Goal: Task Accomplishment & Management: Manage account settings

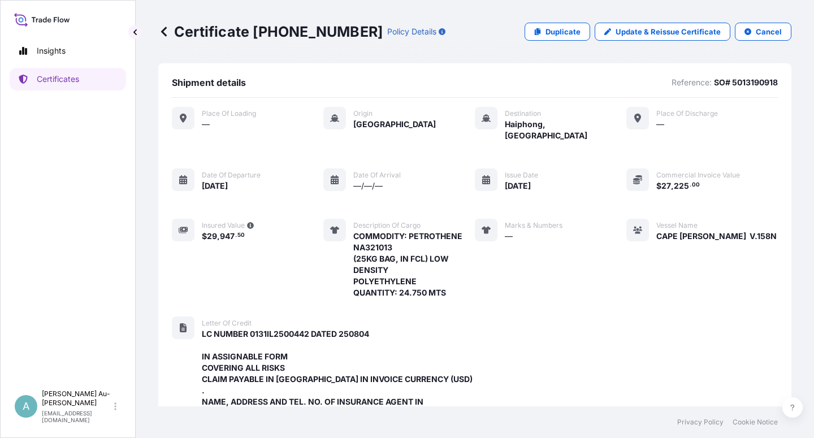
scroll to position [426, 0]
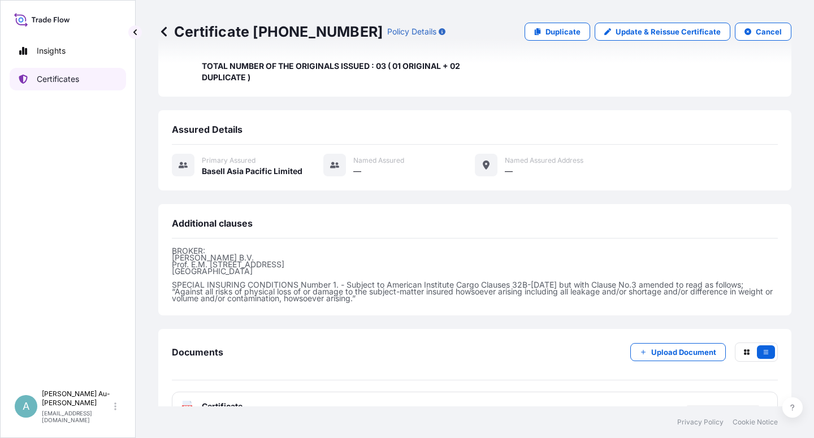
click at [54, 77] on p "Certificates" at bounding box center [58, 78] width 42 height 11
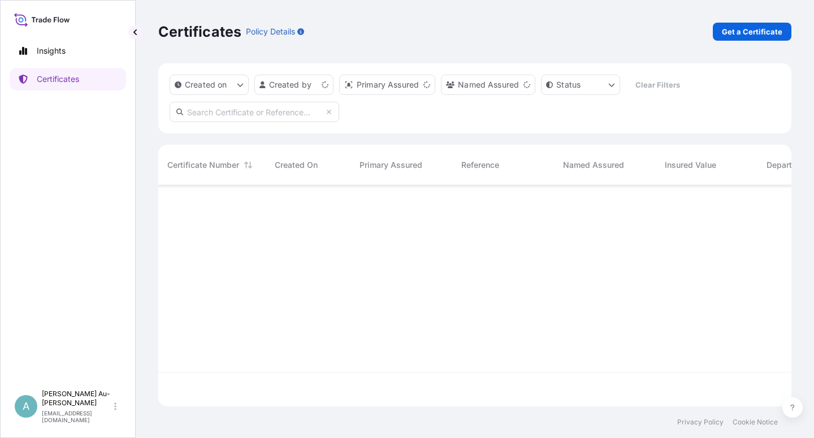
scroll to position [218, 623]
click at [251, 117] on input "text" at bounding box center [255, 112] width 170 height 20
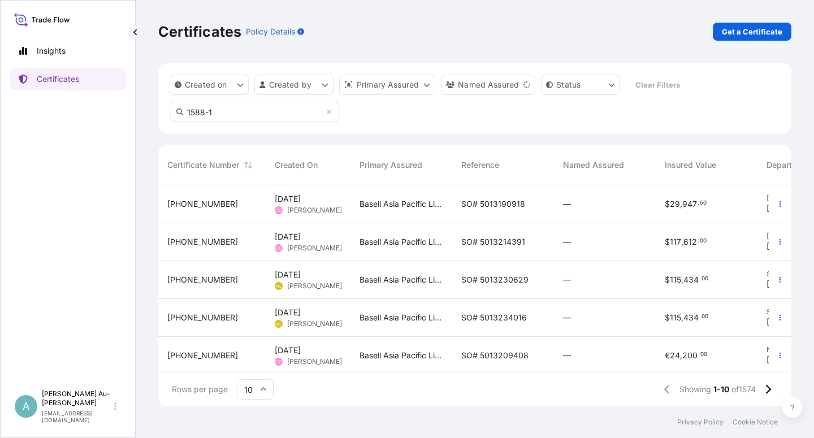
type input "1588-1"
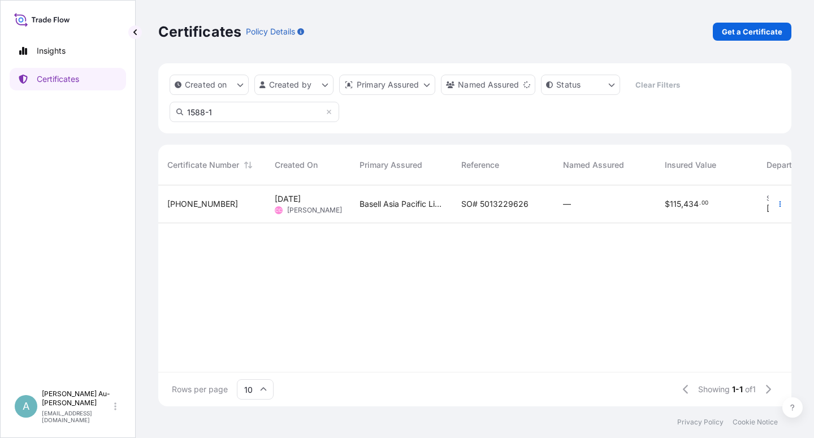
click at [497, 207] on span "SO# 5013229626" at bounding box center [494, 203] width 67 height 11
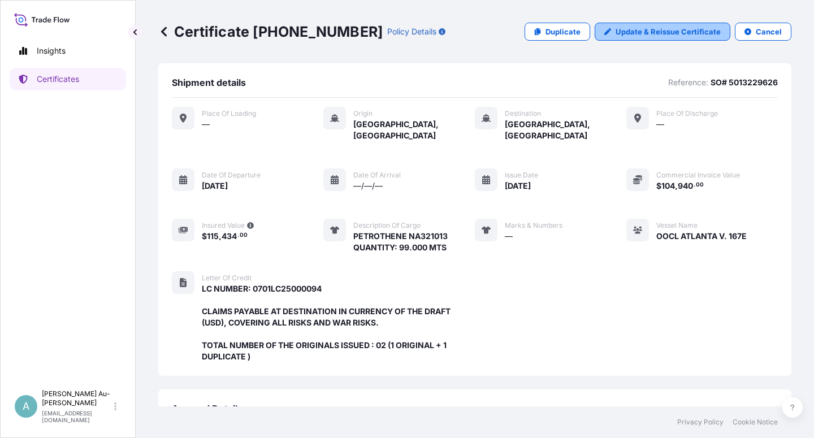
click at [654, 35] on p "Update & Reissue Certificate" at bounding box center [667, 31] width 105 height 11
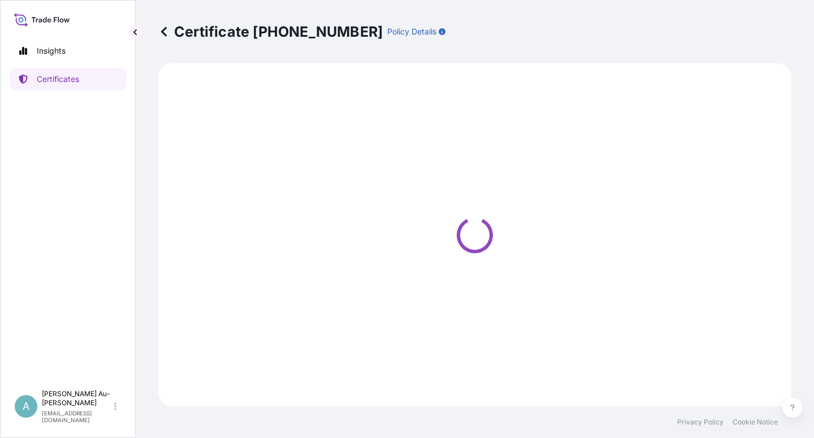
select select "Sea"
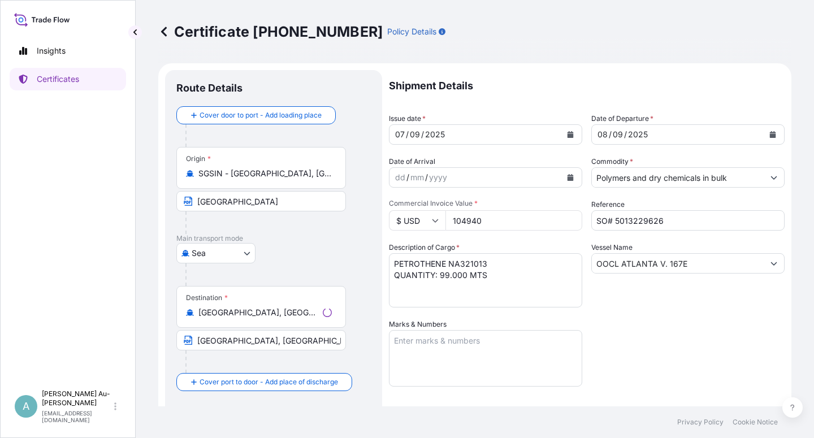
select select "32034"
click at [567, 137] on icon "Calendar" at bounding box center [570, 134] width 6 height 7
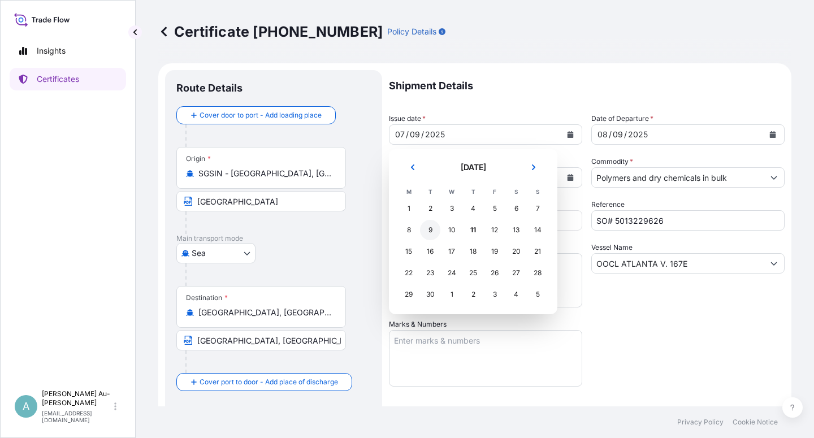
click at [428, 231] on div "9" at bounding box center [430, 230] width 20 height 20
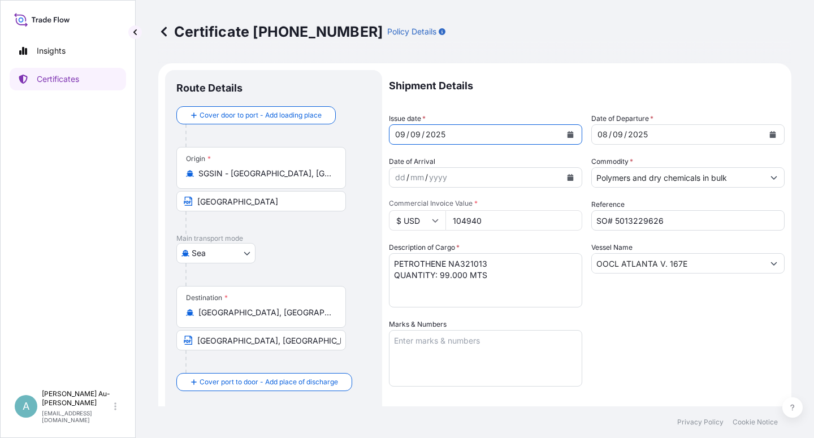
click at [767, 135] on button "Calendar" at bounding box center [772, 134] width 18 height 18
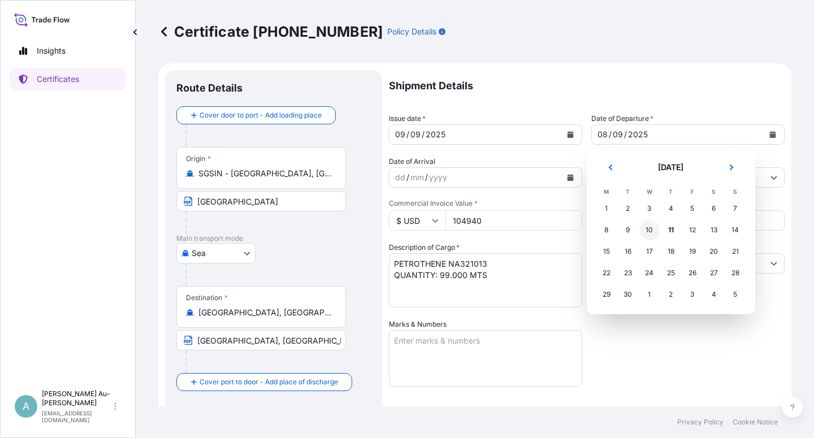
click at [654, 231] on div "10" at bounding box center [649, 230] width 20 height 20
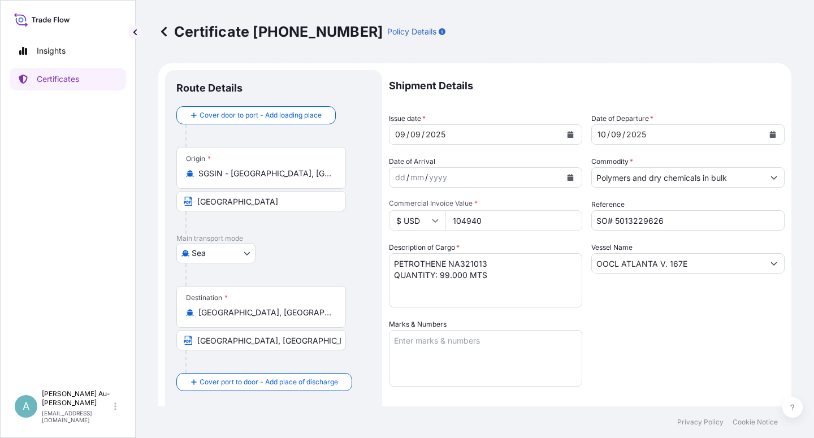
drag, startPoint x: 633, startPoint y: 328, endPoint x: 633, endPoint y: 312, distance: 16.4
click at [633, 328] on div "Shipment Details Issue date * [DATE] Date of Departure * [DATE] Date of Arrival…" at bounding box center [587, 360] width 396 height 581
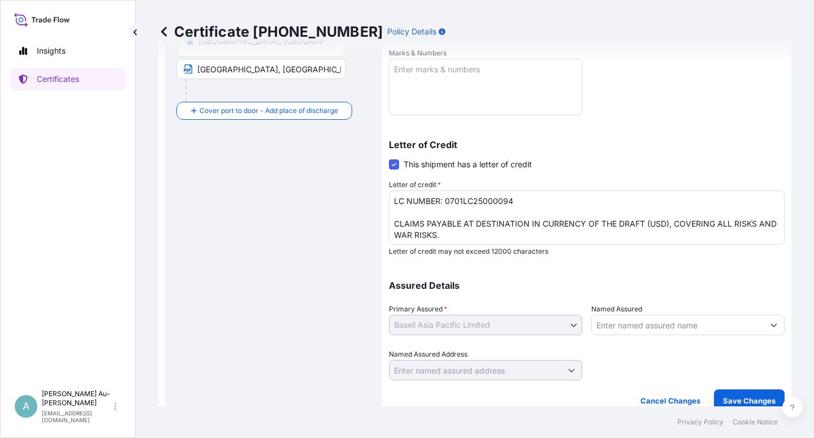
scroll to position [277, 0]
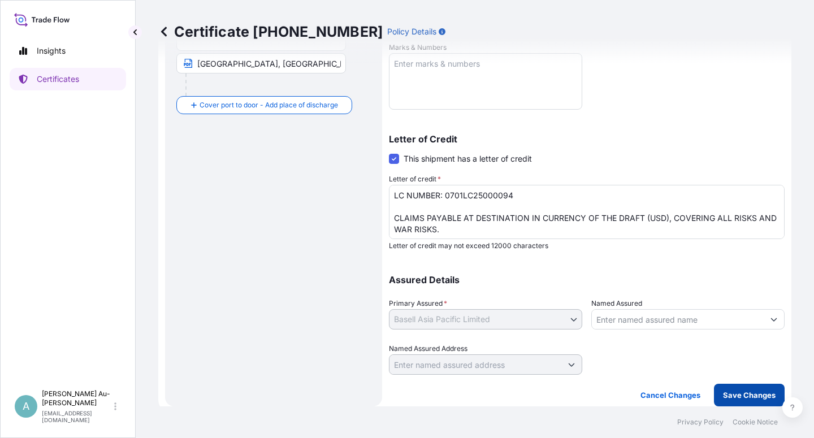
click at [723, 394] on p "Save Changes" at bounding box center [749, 394] width 53 height 11
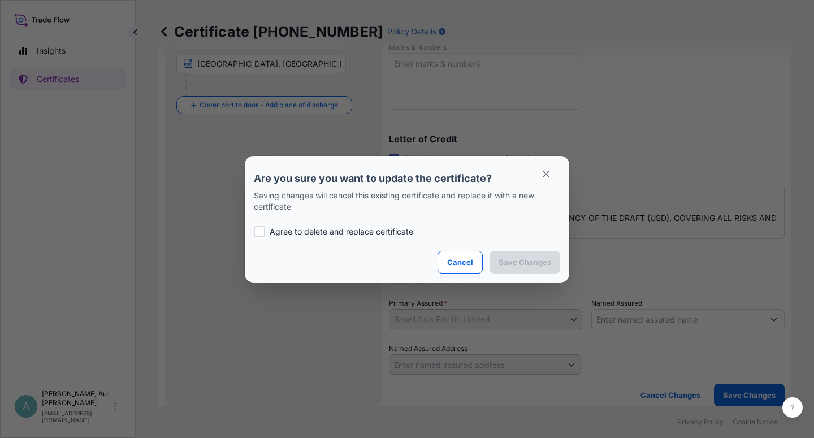
click at [332, 232] on p "Agree to delete and replace certificate" at bounding box center [342, 231] width 144 height 11
checkbox input "true"
click at [520, 271] on section "Are you sure you want to update the certificate? Saving changes will cancel thi…" at bounding box center [407, 219] width 324 height 127
click at [520, 266] on p "Save Changes" at bounding box center [524, 262] width 53 height 11
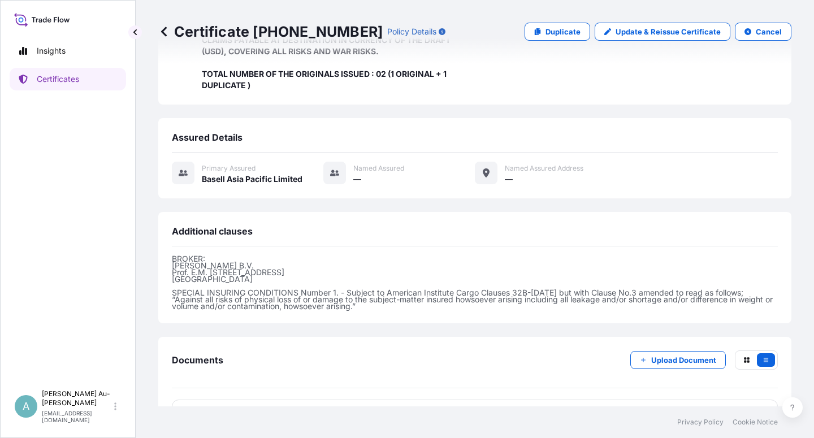
scroll to position [302, 0]
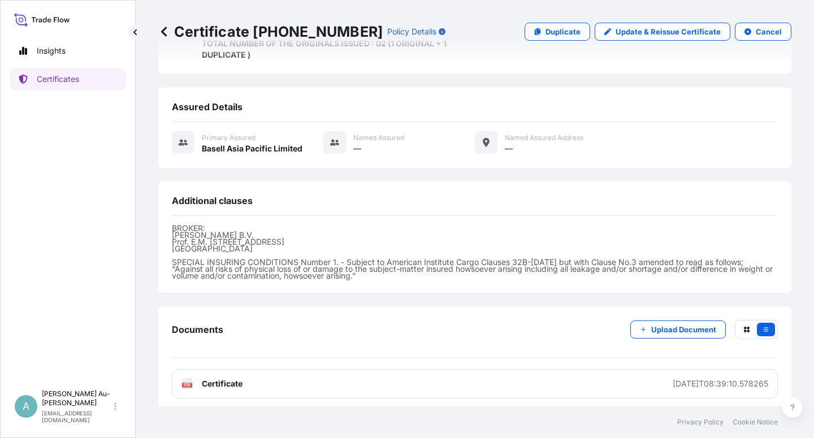
click at [409, 383] on link "PDF Certificate [DATE]T08:39:10.578265" at bounding box center [475, 383] width 606 height 29
click at [51, 80] on p "Certificates" at bounding box center [58, 78] width 42 height 11
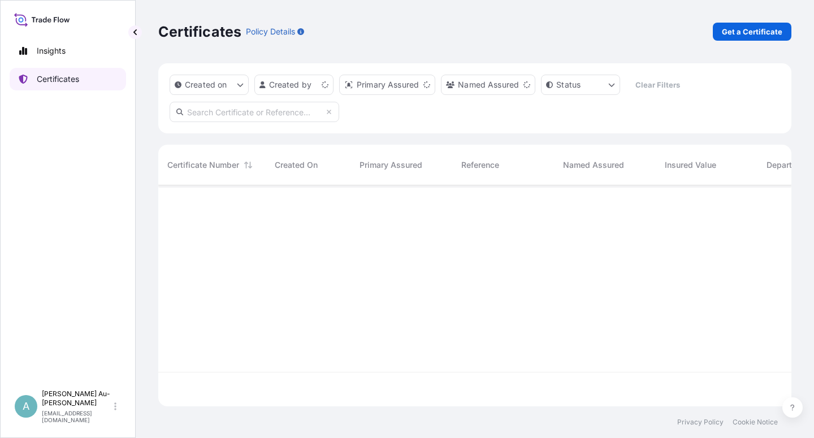
scroll to position [218, 623]
click at [256, 111] on input "text" at bounding box center [255, 112] width 170 height 20
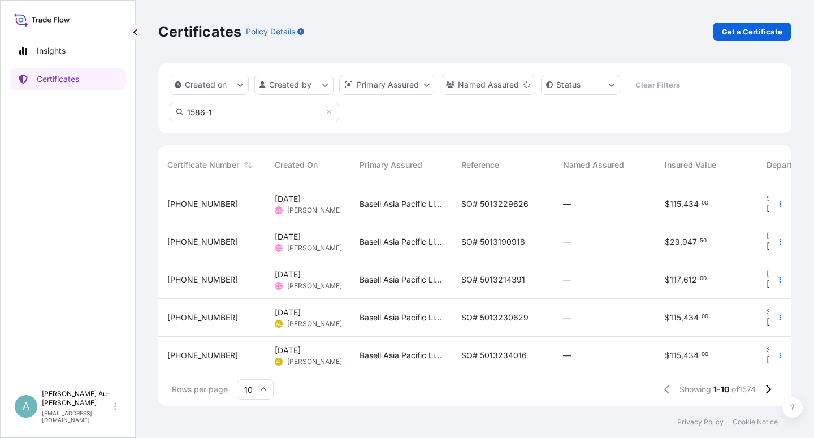
type input "1586-1"
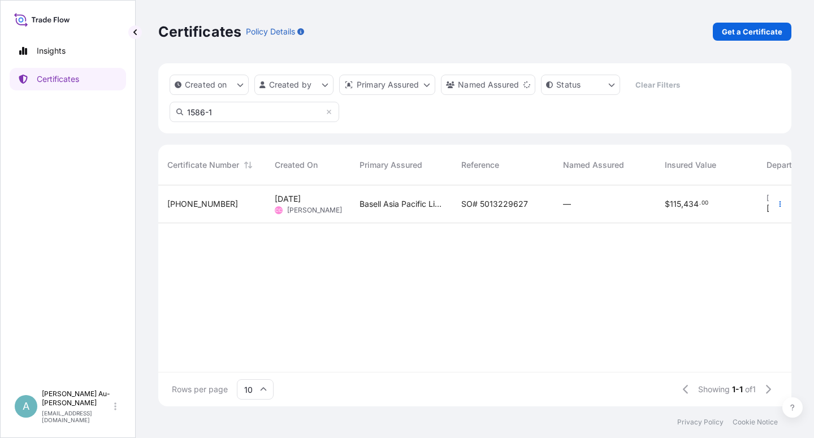
click at [456, 203] on div "SO# 5013229627" at bounding box center [503, 204] width 102 height 38
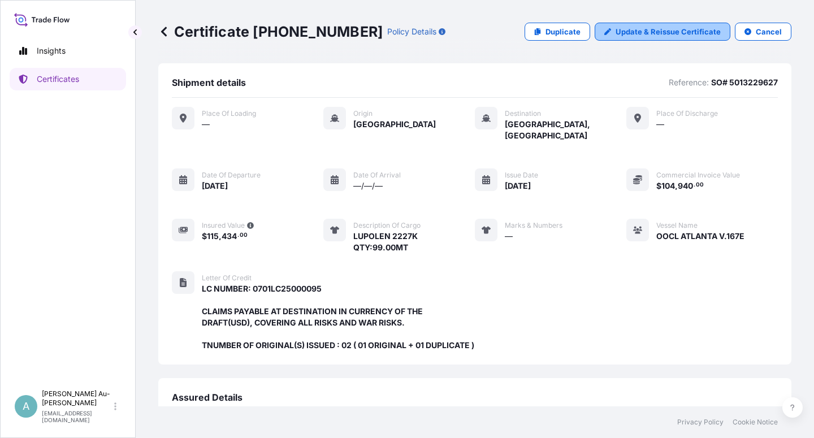
click at [644, 34] on p "Update & Reissue Certificate" at bounding box center [667, 31] width 105 height 11
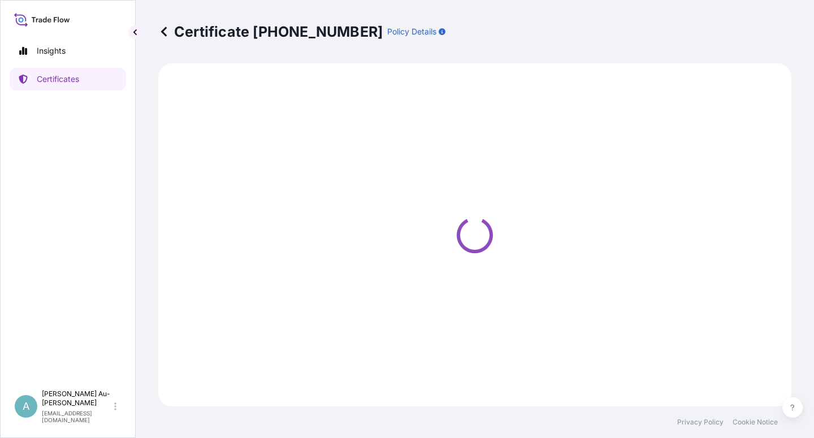
select select "Sea"
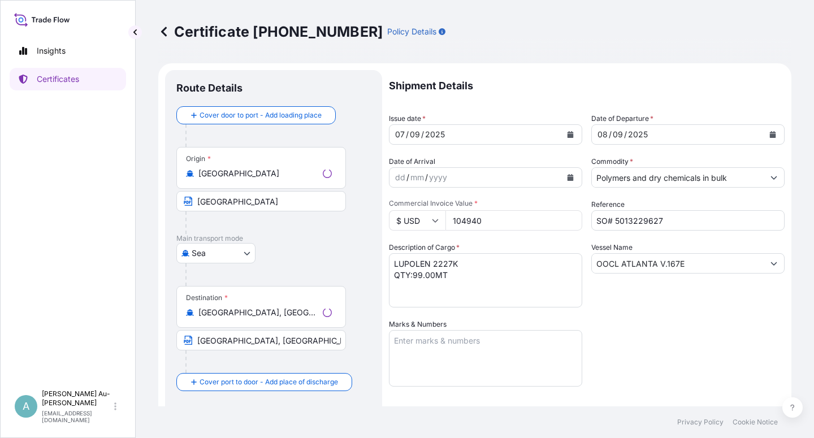
select select "32034"
click at [567, 132] on icon "Calendar" at bounding box center [570, 134] width 6 height 7
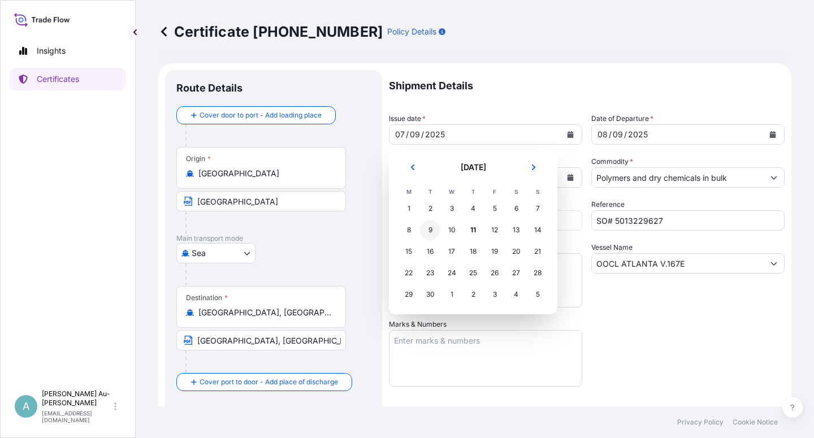
click at [428, 232] on div "9" at bounding box center [430, 230] width 20 height 20
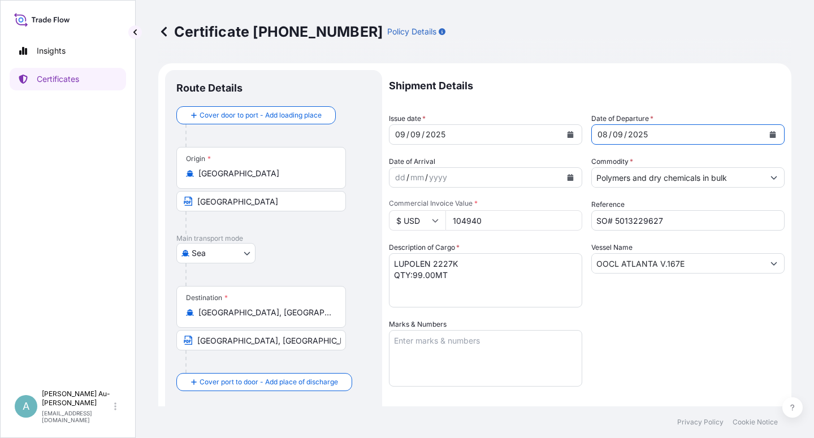
click at [770, 137] on icon "Calendar" at bounding box center [773, 134] width 6 height 7
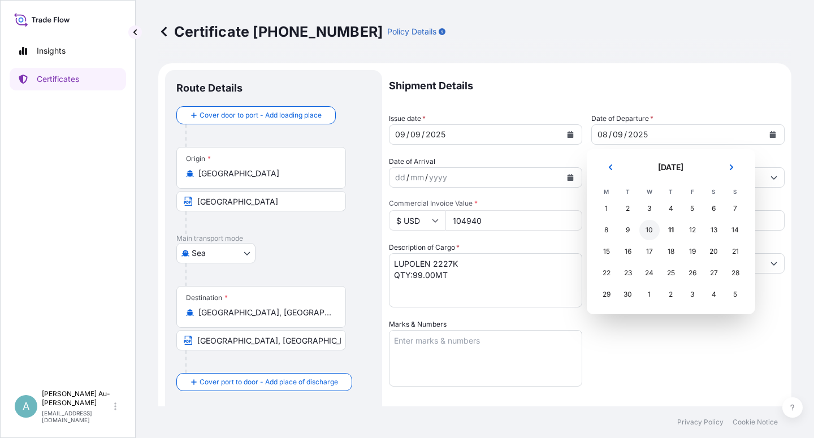
click at [648, 234] on div "10" at bounding box center [649, 230] width 20 height 20
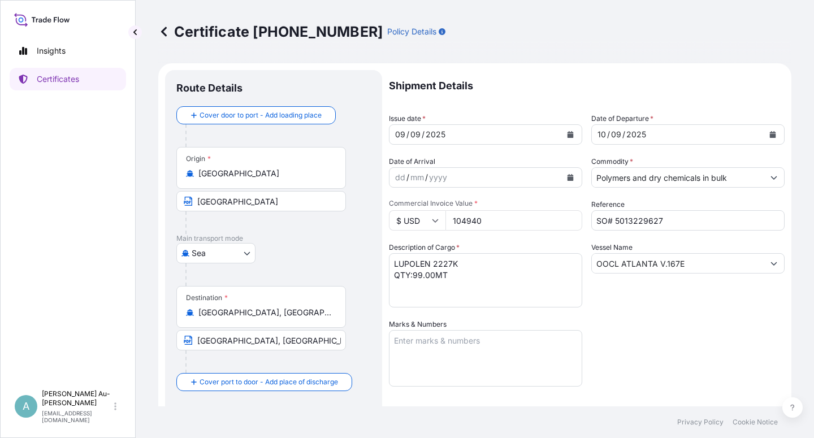
drag, startPoint x: 657, startPoint y: 340, endPoint x: 666, endPoint y: 334, distance: 10.2
click at [663, 337] on div "Shipment Details Issue date * [DATE] Date of Departure * [DATE] Date of Arrival…" at bounding box center [587, 360] width 396 height 581
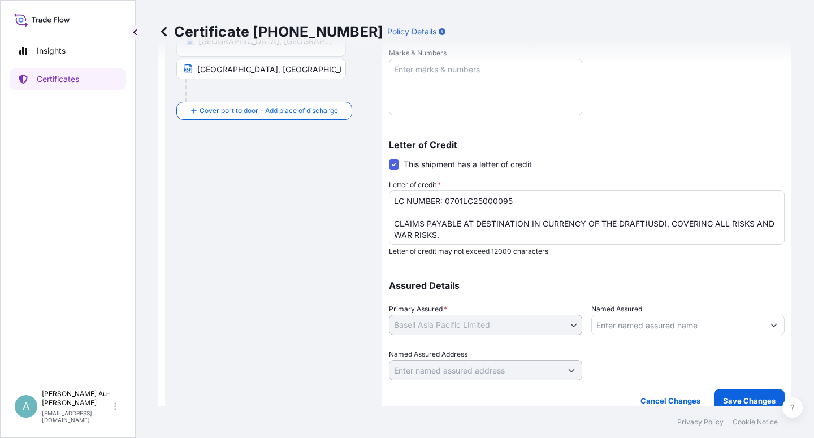
scroll to position [277, 0]
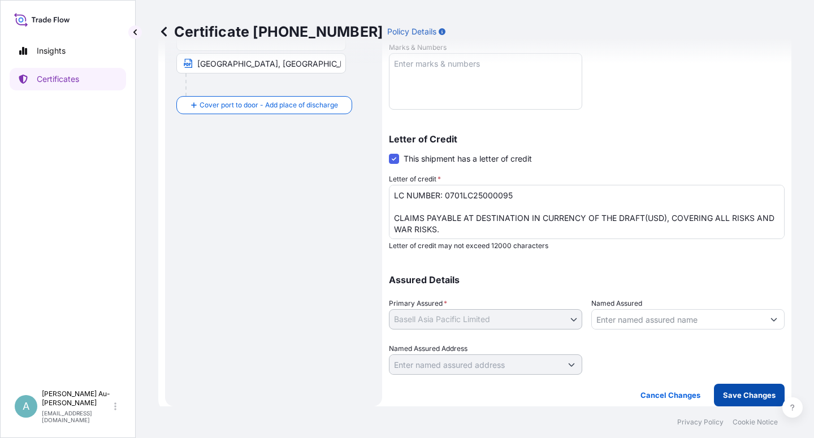
click at [738, 392] on p "Save Changes" at bounding box center [749, 394] width 53 height 11
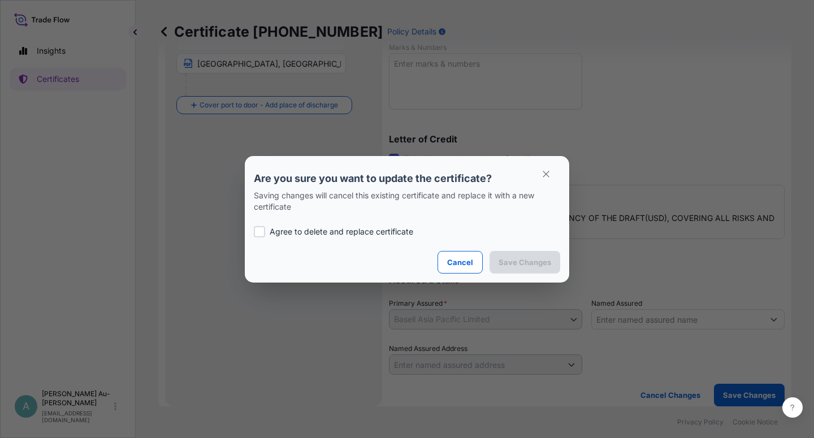
click at [257, 232] on div at bounding box center [259, 231] width 11 height 11
checkbox input "true"
click at [514, 258] on p "Save Changes" at bounding box center [524, 262] width 53 height 11
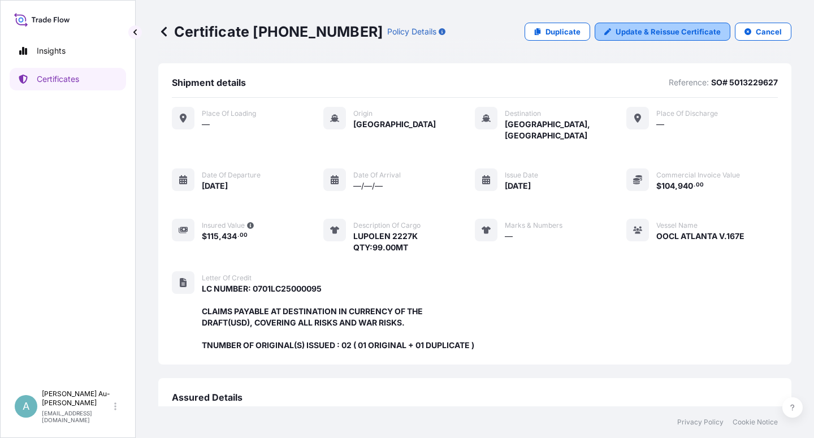
click at [633, 32] on p "Update & Reissue Certificate" at bounding box center [667, 31] width 105 height 11
select select "Sea"
select select "32034"
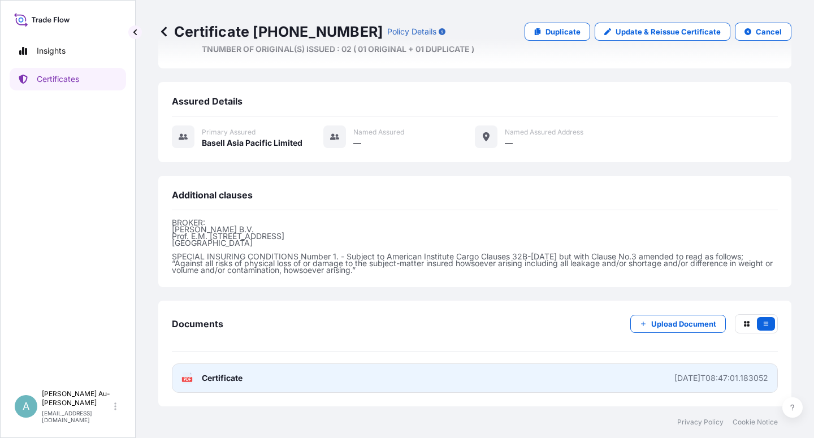
click at [296, 378] on link "PDF Certificate [DATE]T08:47:01.183052" at bounding box center [475, 377] width 606 height 29
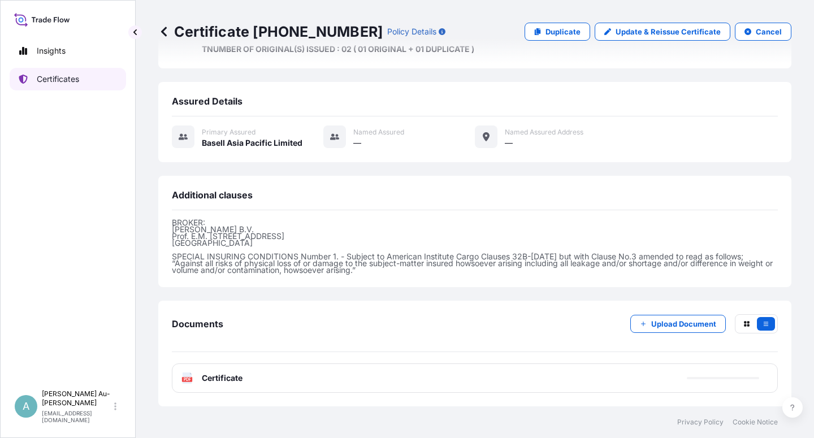
click at [64, 81] on p "Certificates" at bounding box center [58, 78] width 42 height 11
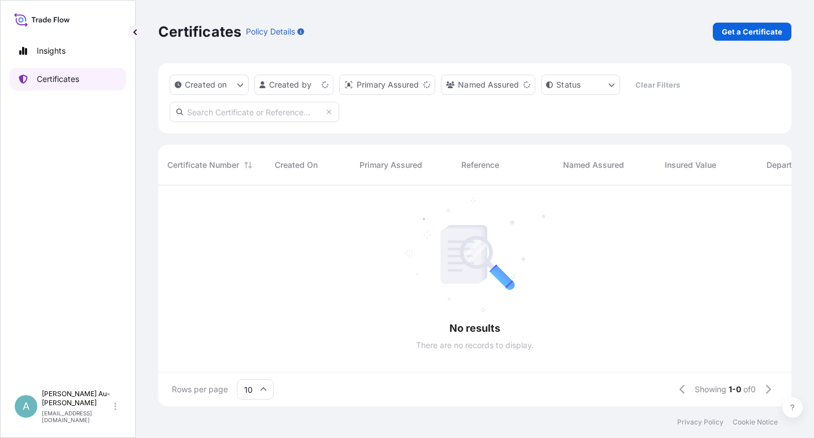
scroll to position [218, 623]
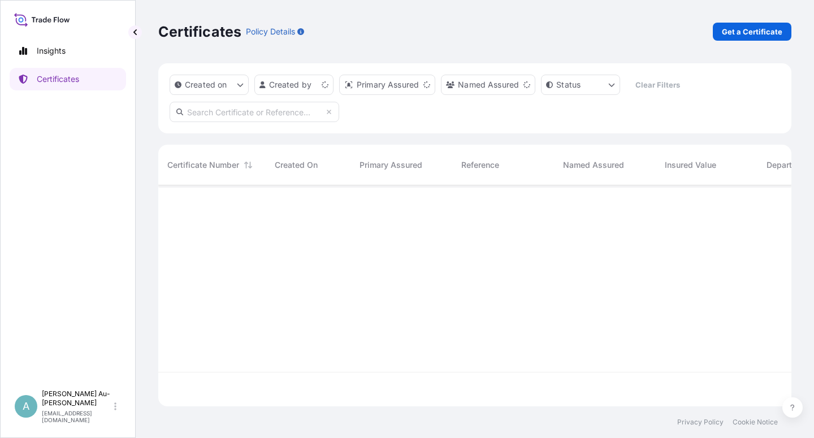
click at [259, 114] on input "text" at bounding box center [255, 112] width 170 height 20
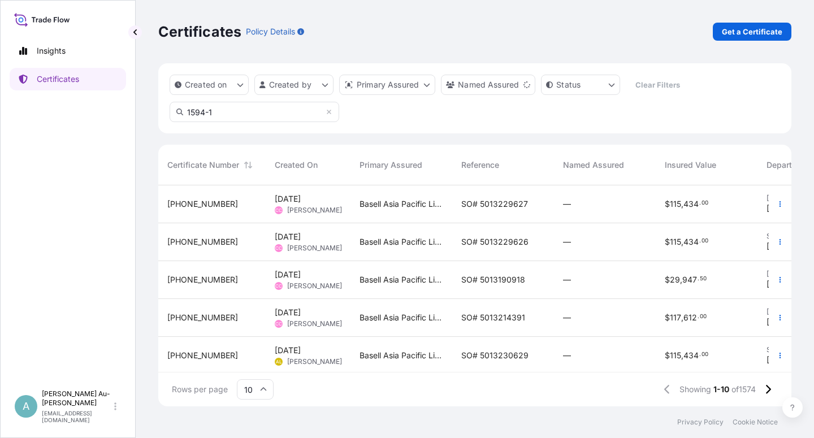
type input "1594-1"
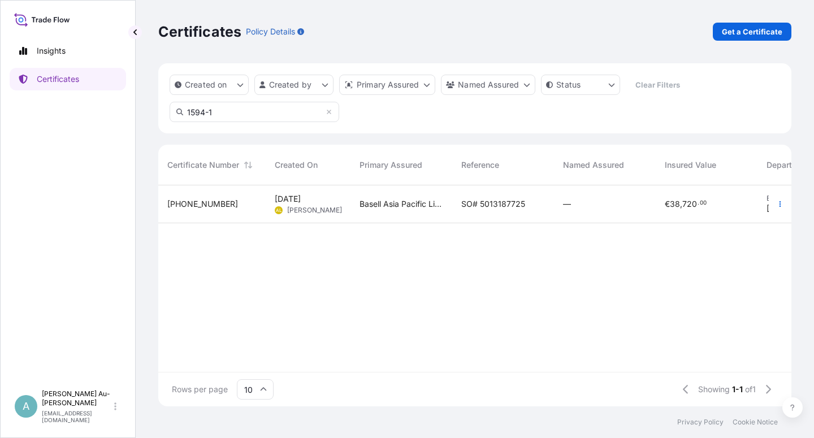
click at [675, 208] on span "38" at bounding box center [675, 204] width 10 height 8
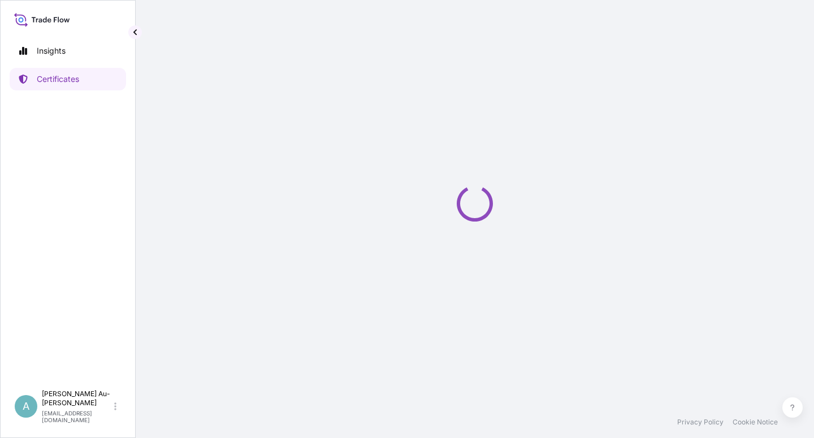
click at [675, 208] on div "Loading" at bounding box center [474, 203] width 633 height 406
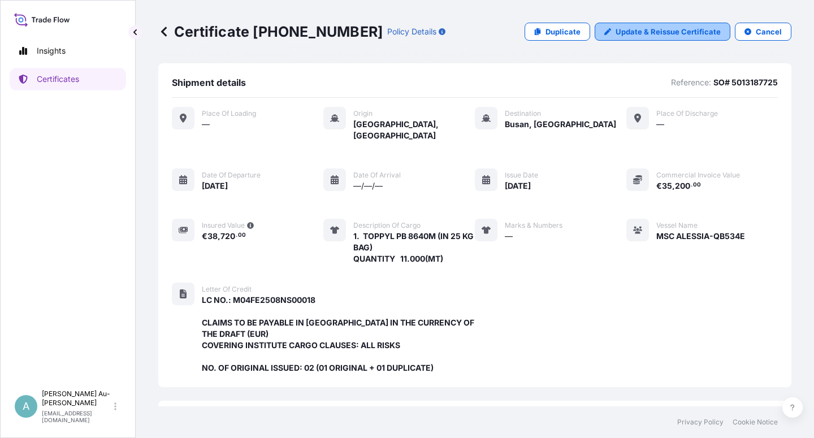
click at [640, 34] on p "Update & Reissue Certificate" at bounding box center [667, 31] width 105 height 11
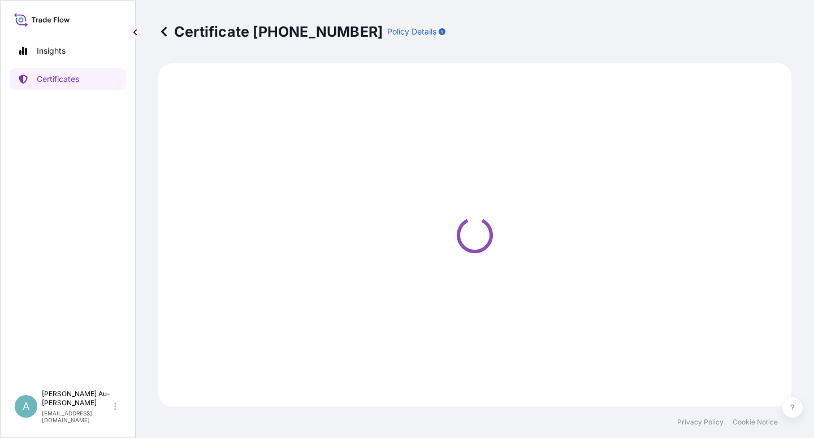
select select "Sea"
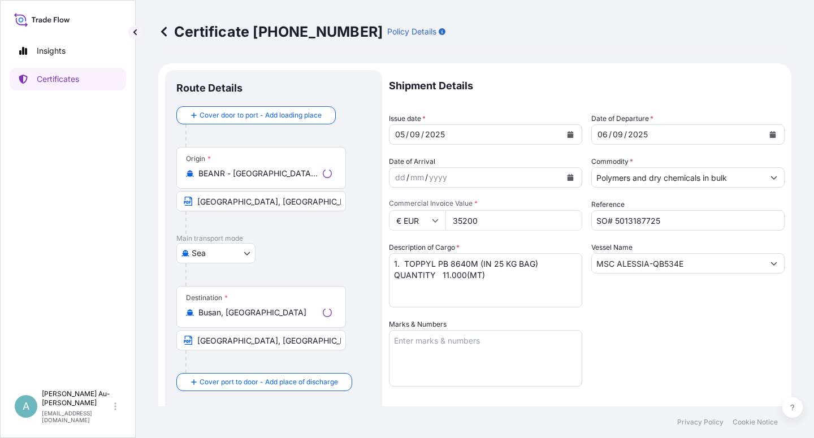
select select "32034"
click at [462, 224] on input "35200" at bounding box center [513, 220] width 137 height 20
click at [655, 345] on div "Shipment Details Issue date * [DATE] Date of Departure * [DATE] Date of Arrival…" at bounding box center [587, 360] width 396 height 581
click at [465, 221] on input "35.200" at bounding box center [513, 220] width 137 height 20
drag, startPoint x: 672, startPoint y: 345, endPoint x: 662, endPoint y: 335, distance: 14.4
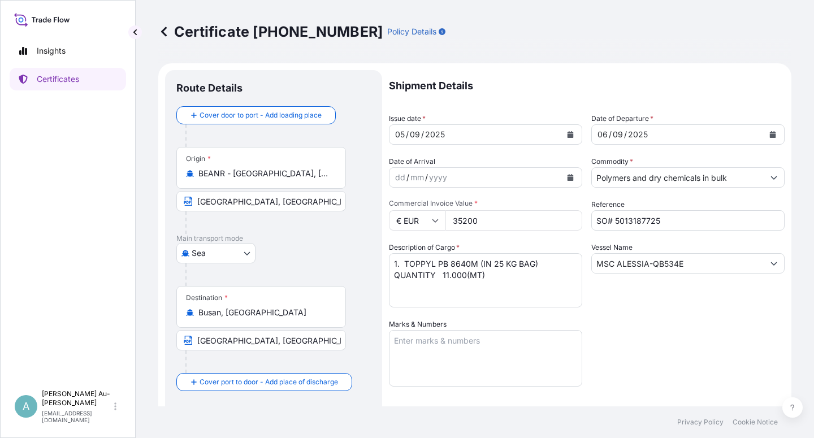
click at [672, 344] on div "Shipment Details Issue date * [DATE] Date of Departure * [DATE] Date of Arrival…" at bounding box center [587, 360] width 396 height 581
click at [462, 221] on input "35200" at bounding box center [513, 220] width 137 height 20
click at [460, 223] on input "35200" at bounding box center [513, 220] width 137 height 20
type input "35200"
drag, startPoint x: 644, startPoint y: 326, endPoint x: 602, endPoint y: 306, distance: 46.3
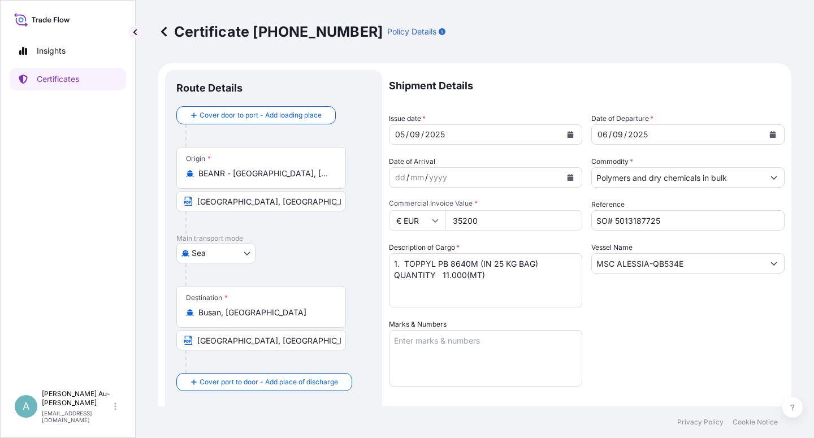
click at [644, 326] on div "Shipment Details Issue date * [DATE] Date of Departure * [DATE] Date of Arrival…" at bounding box center [587, 360] width 396 height 581
click at [729, 340] on div "Shipment Details Issue date * [DATE] Date of Departure * [DATE] Date of Arrival…" at bounding box center [587, 360] width 396 height 581
click at [567, 134] on icon "Calendar" at bounding box center [570, 134] width 6 height 7
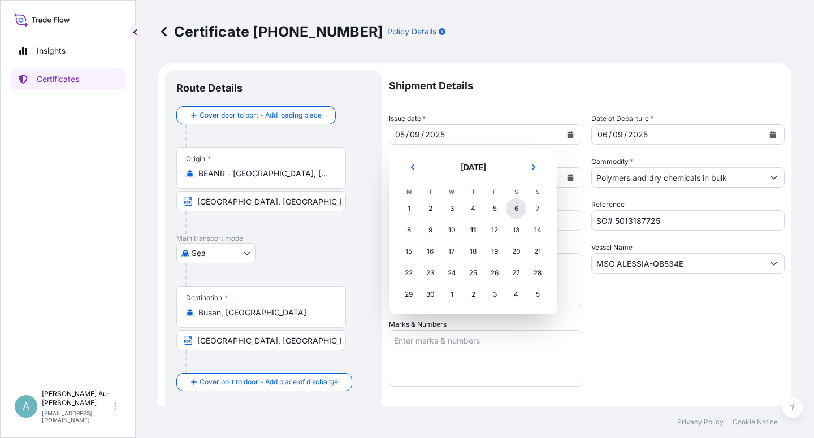
click at [523, 209] on div "6" at bounding box center [516, 208] width 20 height 20
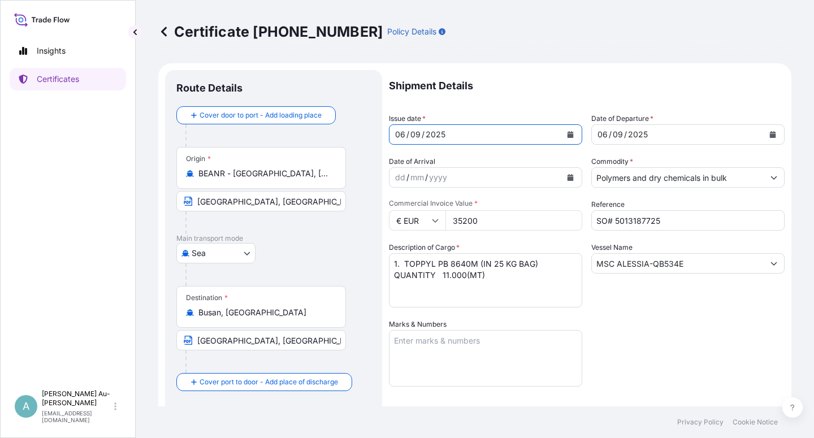
click at [770, 132] on icon "Calendar" at bounding box center [773, 134] width 6 height 7
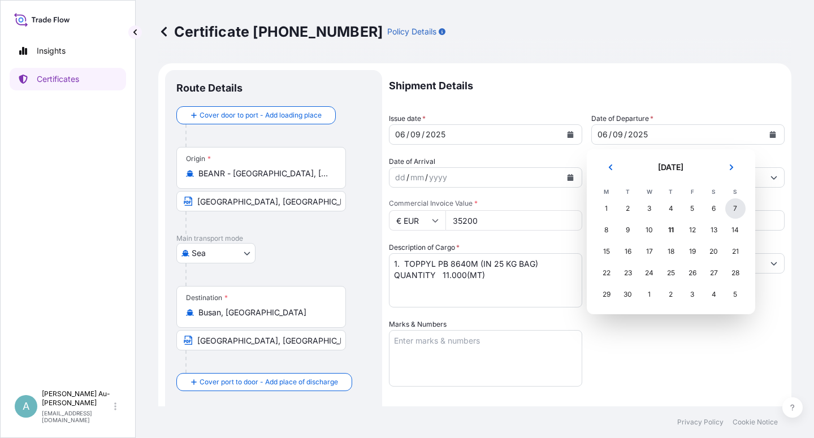
click at [736, 208] on div "7" at bounding box center [735, 208] width 20 height 20
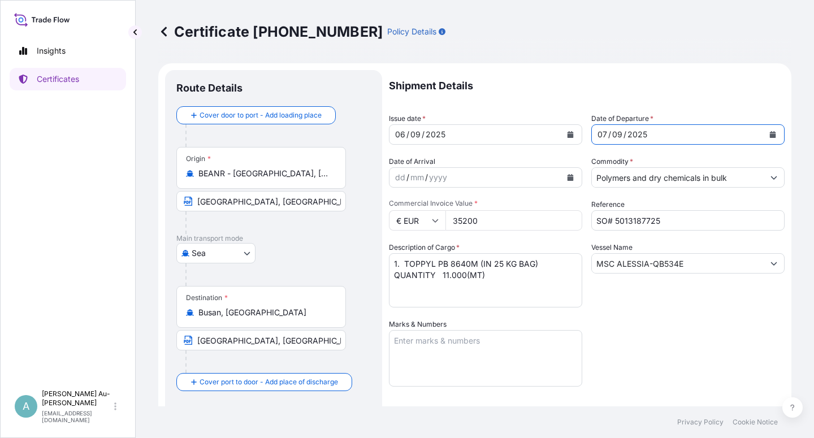
click at [697, 333] on div "Shipment Details Issue date * [DATE] Date of Departure * [DATE] Date of Arrival…" at bounding box center [587, 360] width 396 height 581
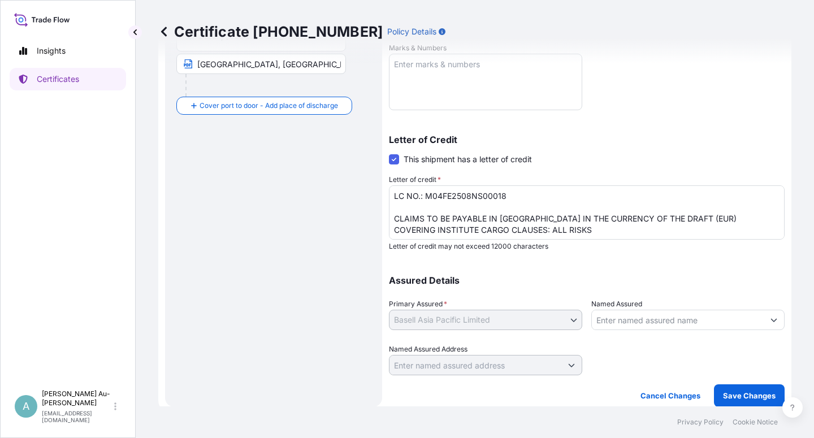
scroll to position [277, 0]
click at [728, 392] on p "Save Changes" at bounding box center [749, 394] width 53 height 11
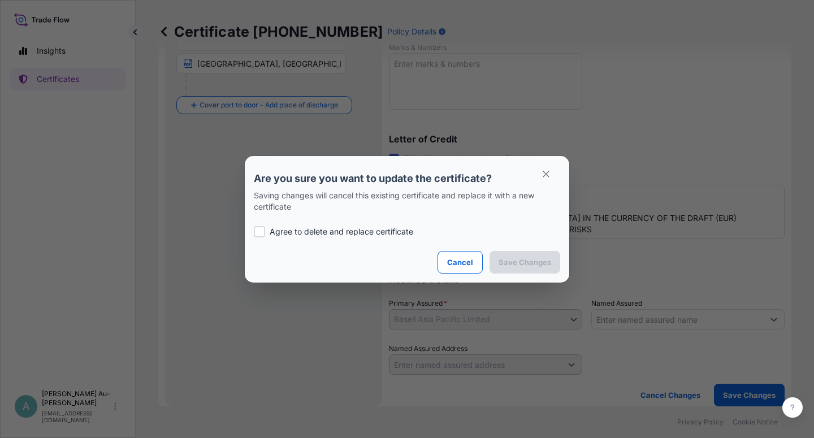
click at [305, 234] on p "Agree to delete and replace certificate" at bounding box center [342, 231] width 144 height 11
checkbox input "true"
click at [544, 263] on p "Save Changes" at bounding box center [524, 262] width 53 height 11
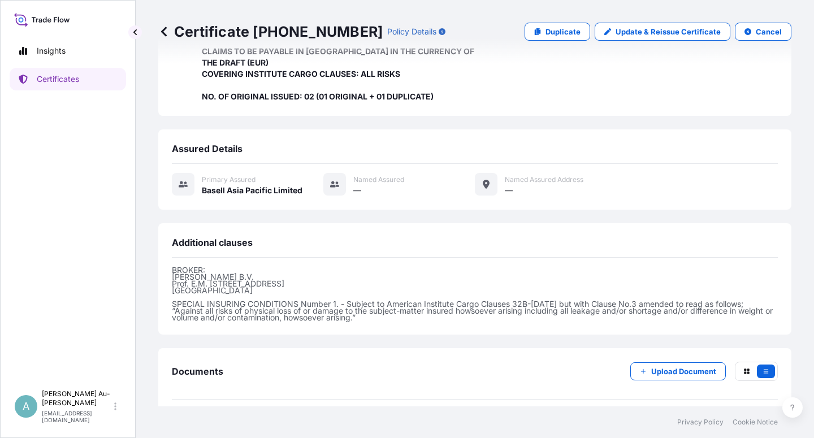
scroll to position [313, 0]
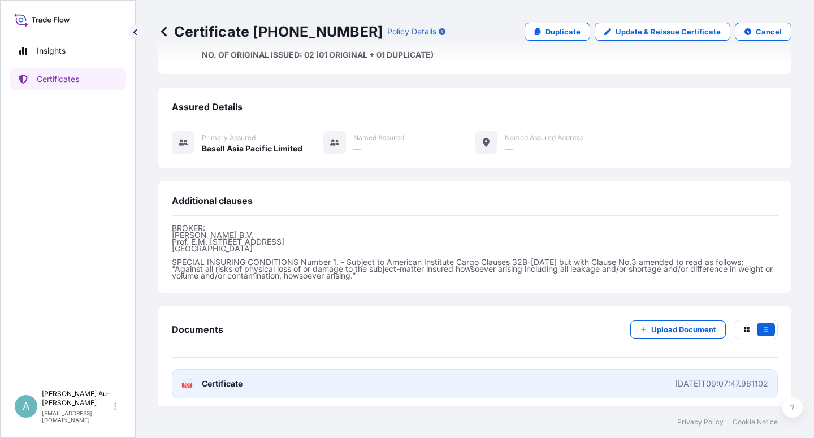
click at [223, 383] on span "Certificate" at bounding box center [222, 383] width 41 height 11
